Goal: Use online tool/utility: Utilize a website feature to perform a specific function

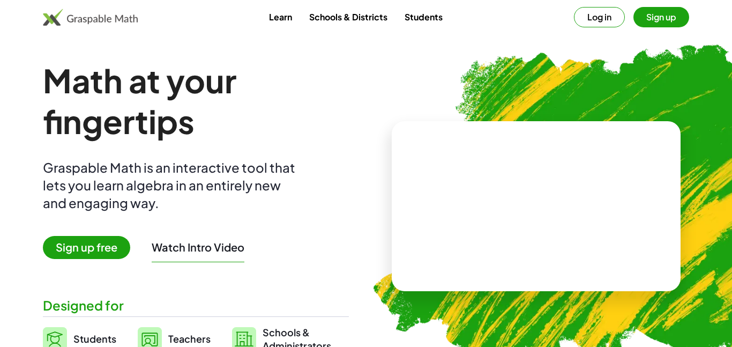
click at [593, 16] on button "Log in" at bounding box center [599, 17] width 51 height 20
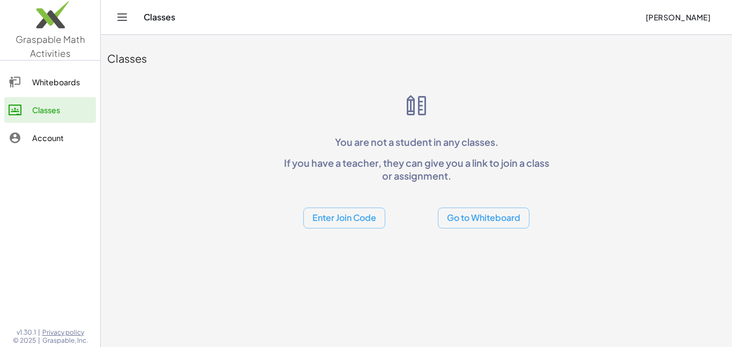
click at [54, 82] on div "Whiteboards" at bounding box center [61, 82] width 59 height 13
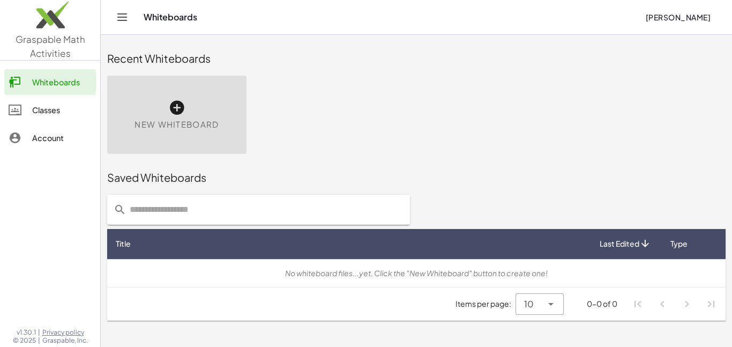
click at [182, 118] on span "New Whiteboard" at bounding box center [177, 124] width 84 height 12
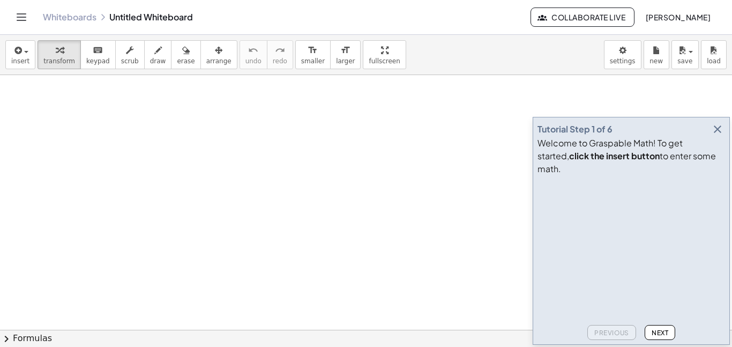
click at [711, 136] on icon "button" at bounding box center [717, 129] width 13 height 13
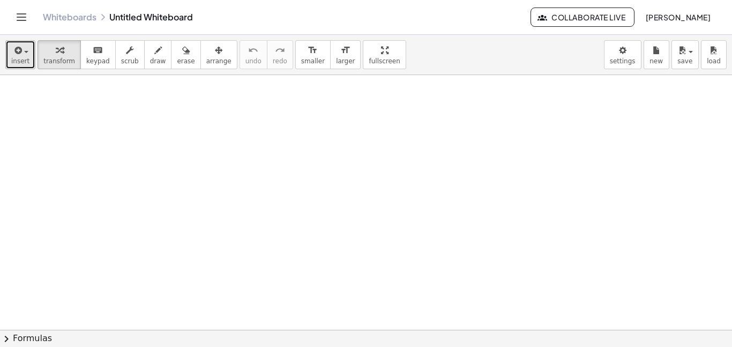
click at [12, 57] on span "insert" at bounding box center [20, 61] width 18 height 8
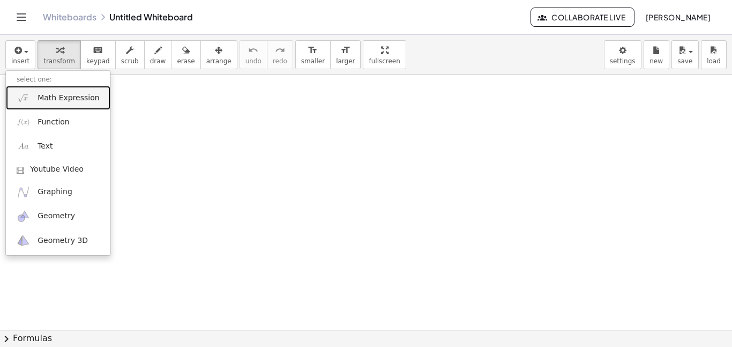
click at [43, 95] on span "Math Expression" at bounding box center [69, 98] width 62 height 11
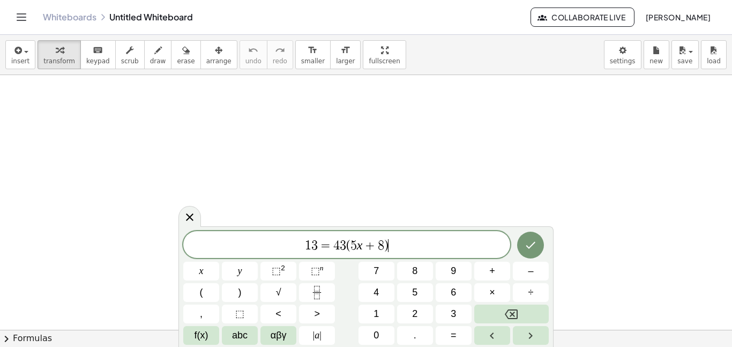
scroll to position [1, 0]
click at [531, 243] on icon "Done" at bounding box center [530, 245] width 13 height 13
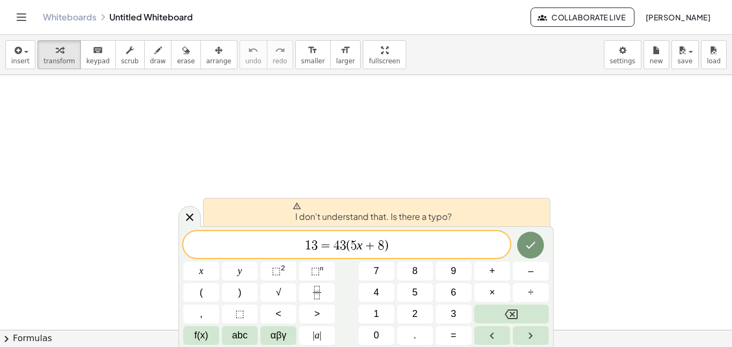
click at [363, 243] on span "+" at bounding box center [370, 245] width 16 height 13
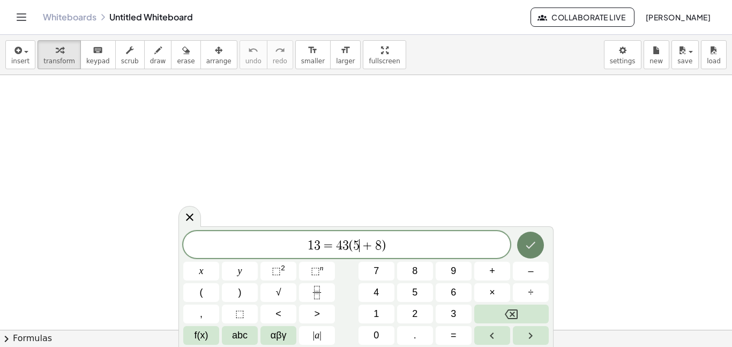
click at [519, 243] on button "Done" at bounding box center [530, 245] width 27 height 27
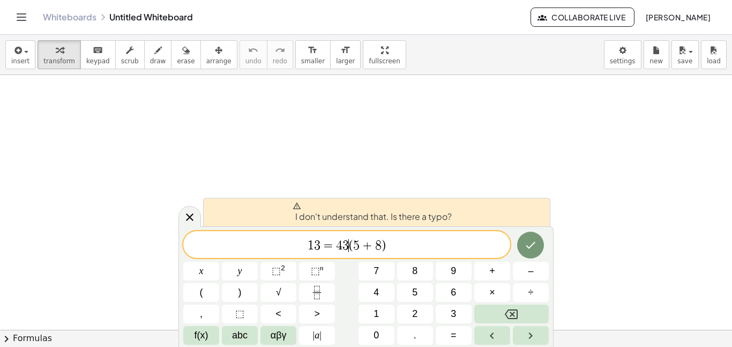
click at [349, 243] on span "(" at bounding box center [351, 245] width 4 height 13
drag, startPoint x: 419, startPoint y: 249, endPoint x: 291, endPoint y: 243, distance: 128.2
click at [291, 243] on span "1 3 = 4 3 ​ ( 5 + 8 )" at bounding box center [346, 245] width 327 height 15
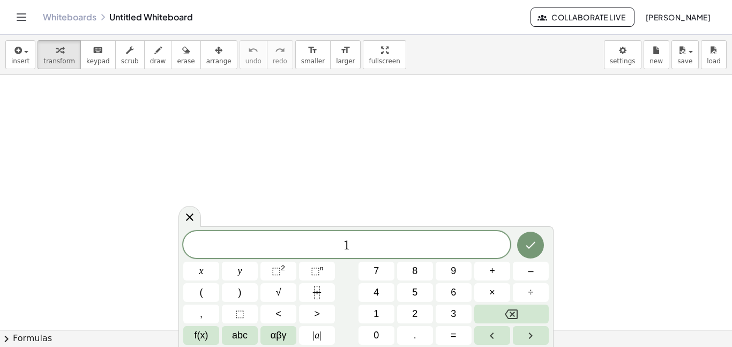
scroll to position [2, 0]
click at [453, 329] on span "=" at bounding box center [454, 335] width 6 height 14
click at [314, 288] on icon "Fraction" at bounding box center [316, 292] width 13 height 13
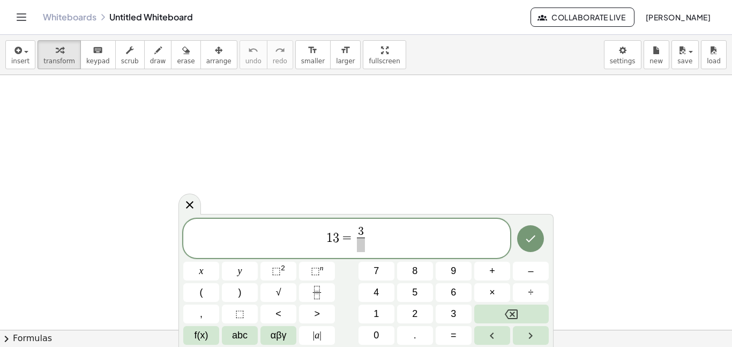
click at [363, 245] on span at bounding box center [361, 244] width 8 height 14
click at [384, 235] on span "1 3 = 3 4 ​ ​" at bounding box center [346, 239] width 327 height 28
click at [497, 293] on button "×" at bounding box center [492, 292] width 36 height 19
click at [495, 271] on span "+" at bounding box center [492, 271] width 6 height 14
click at [524, 244] on icon "Done" at bounding box center [530, 238] width 13 height 13
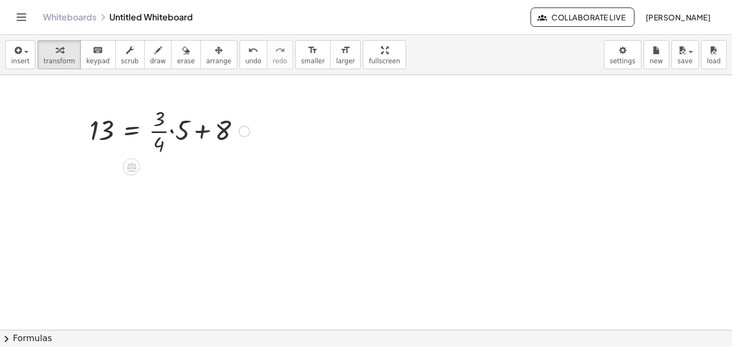
click at [244, 132] on div at bounding box center [245, 131] width 12 height 12
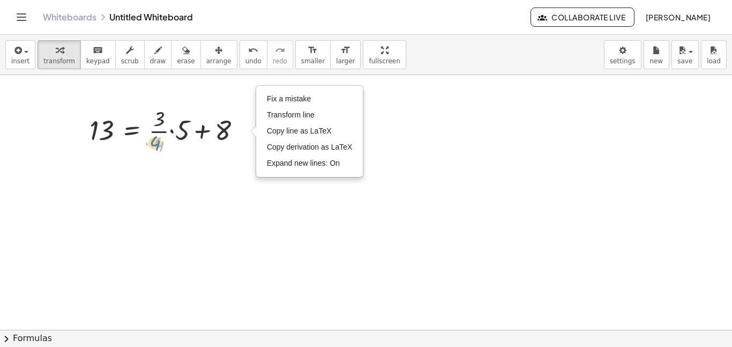
click at [153, 141] on div at bounding box center [169, 130] width 171 height 54
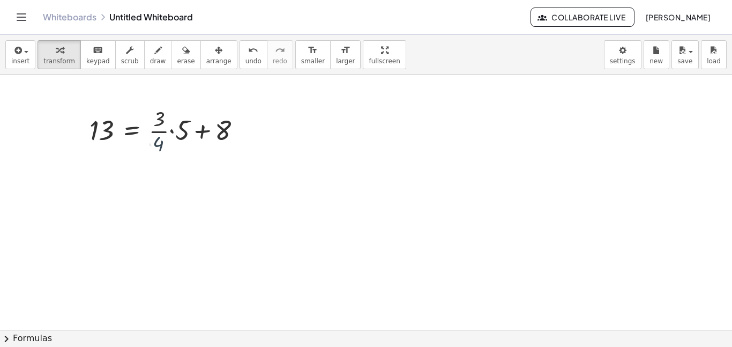
click at [230, 200] on div at bounding box center [366, 329] width 732 height 509
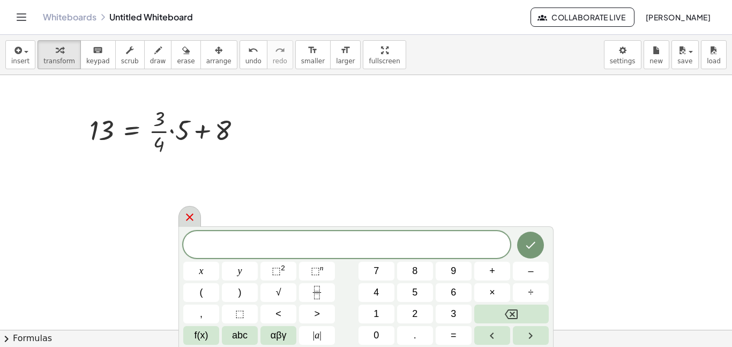
click at [194, 214] on icon at bounding box center [189, 217] width 13 height 13
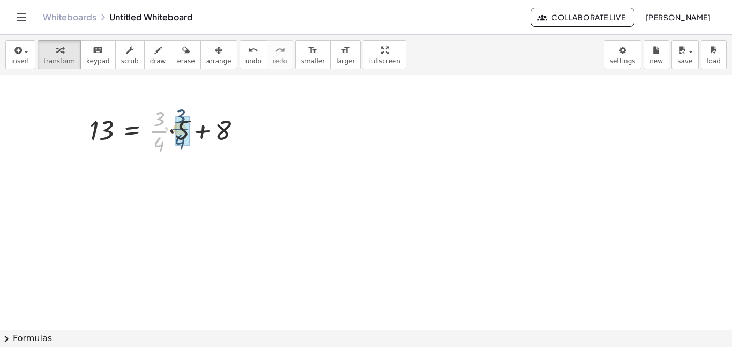
drag, startPoint x: 158, startPoint y: 133, endPoint x: 183, endPoint y: 131, distance: 25.3
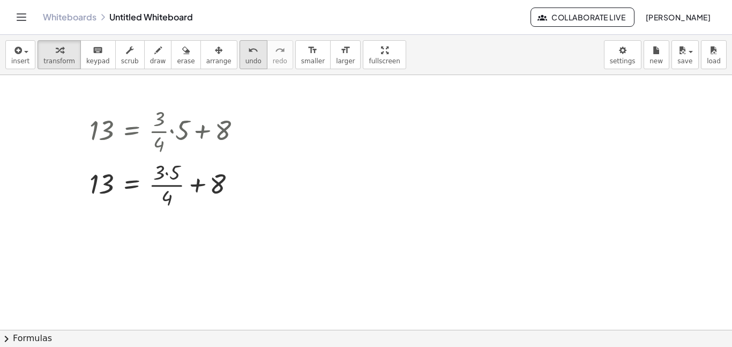
click at [245, 59] on span "undo" at bounding box center [253, 61] width 16 height 8
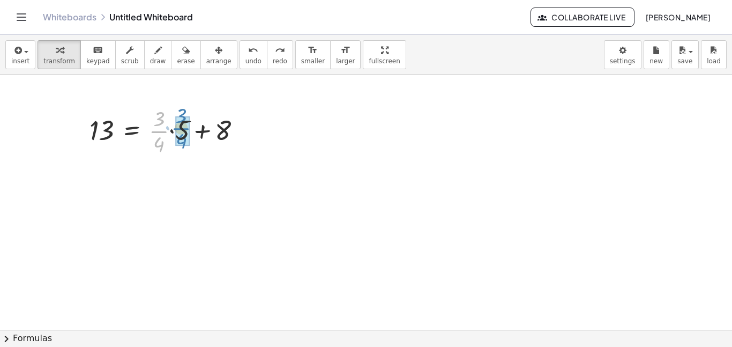
drag, startPoint x: 158, startPoint y: 133, endPoint x: 180, endPoint y: 130, distance: 22.1
click at [245, 61] on span "undo" at bounding box center [253, 61] width 16 height 8
drag, startPoint x: 163, startPoint y: 143, endPoint x: 153, endPoint y: 147, distance: 10.9
click at [153, 147] on div at bounding box center [169, 130] width 171 height 54
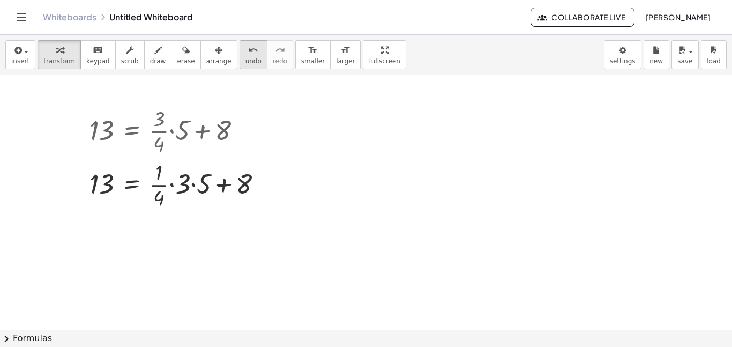
click at [245, 57] on span "undo" at bounding box center [253, 61] width 16 height 8
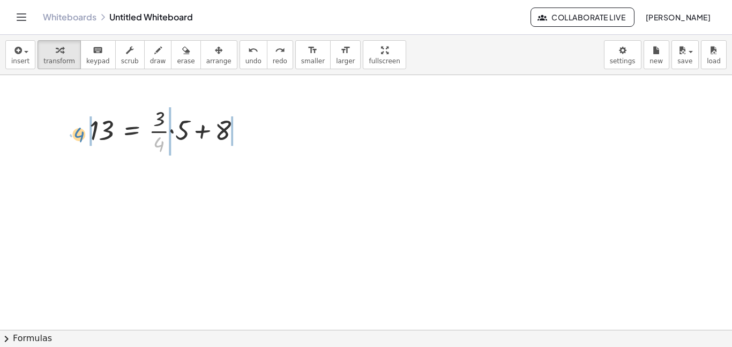
drag, startPoint x: 160, startPoint y: 146, endPoint x: 79, endPoint y: 137, distance: 81.0
click at [79, 137] on div "· 4 13 = + · · 3 · 4 · 5 + 8" at bounding box center [165, 130] width 184 height 59
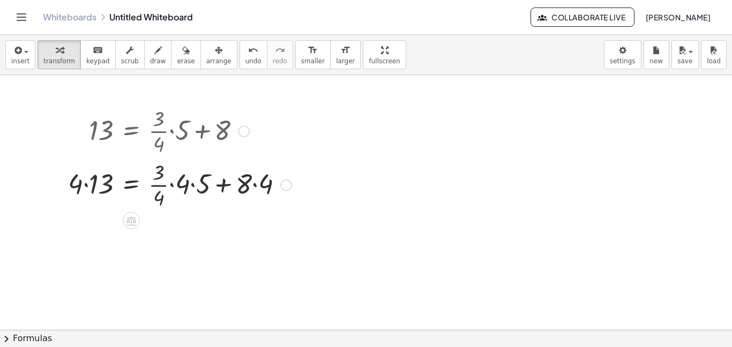
click at [100, 183] on div at bounding box center [180, 184] width 234 height 54
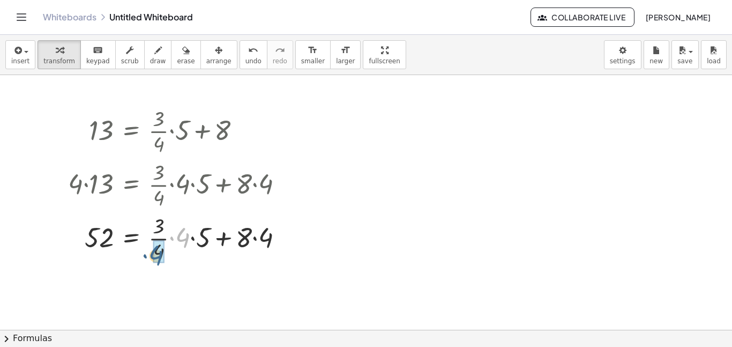
drag, startPoint x: 184, startPoint y: 236, endPoint x: 155, endPoint y: 255, distance: 34.0
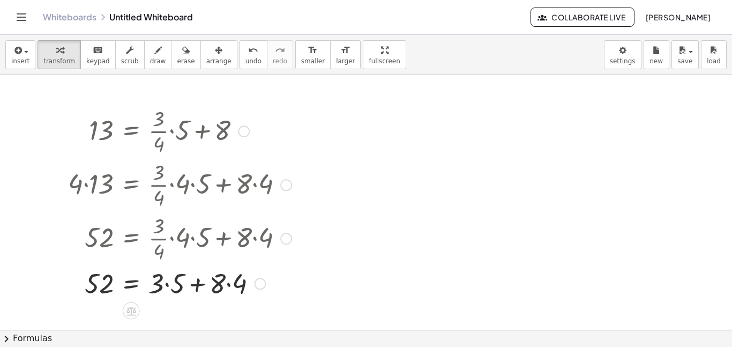
click at [159, 281] on div at bounding box center [180, 282] width 234 height 36
click at [245, 59] on span "undo" at bounding box center [253, 61] width 16 height 8
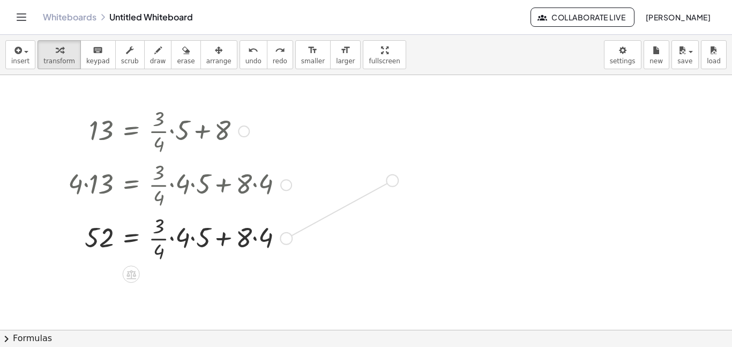
drag, startPoint x: 281, startPoint y: 237, endPoint x: 396, endPoint y: 172, distance: 132.0
click at [396, 172] on div "13 = + · · 3 · 4 · 5 + [DATE] = + · · 3 · 4 · 4 · 5 + · 8 · 4 52 = + · · 3 · 4 …" at bounding box center [366, 329] width 732 height 509
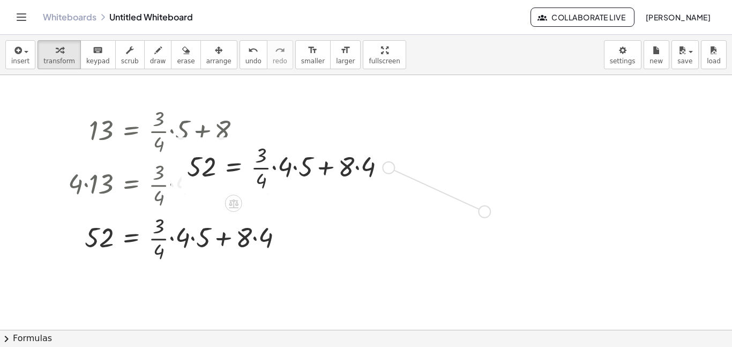
drag, startPoint x: 388, startPoint y: 171, endPoint x: 498, endPoint y: 234, distance: 126.8
click at [498, 234] on div "13 = + · · 3 · 4 · 5 + [DATE] = + · · 3 · 4 · 4 · 5 + · 8 · 4 52 = + · · 3 · 4 …" at bounding box center [366, 329] width 732 height 509
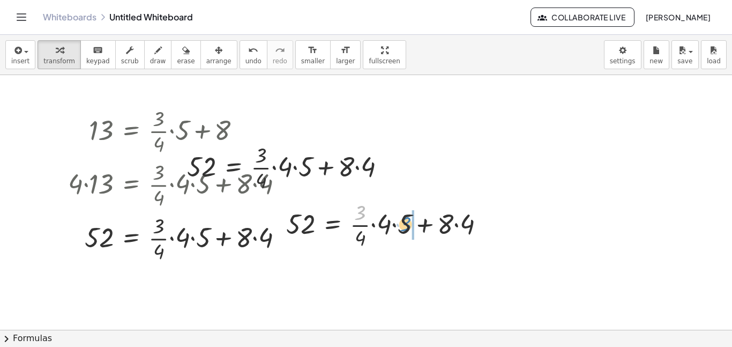
drag, startPoint x: 361, startPoint y: 212, endPoint x: 407, endPoint y: 224, distance: 46.9
click at [407, 224] on div at bounding box center [390, 224] width 218 height 54
click at [417, 223] on div at bounding box center [400, 224] width 239 height 54
click at [466, 227] on div at bounding box center [394, 224] width 227 height 54
